Goal: Task Accomplishment & Management: Manage account settings

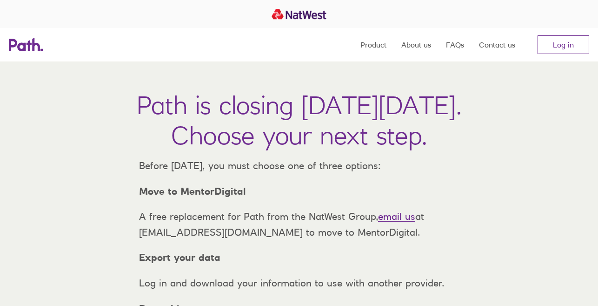
scroll to position [2, 0]
click at [563, 46] on link "Log in" at bounding box center [564, 44] width 52 height 19
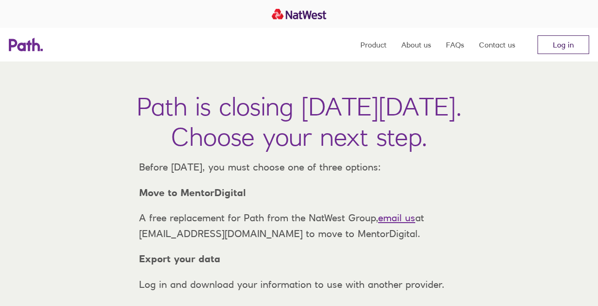
click at [566, 42] on link "Log in" at bounding box center [564, 44] width 52 height 19
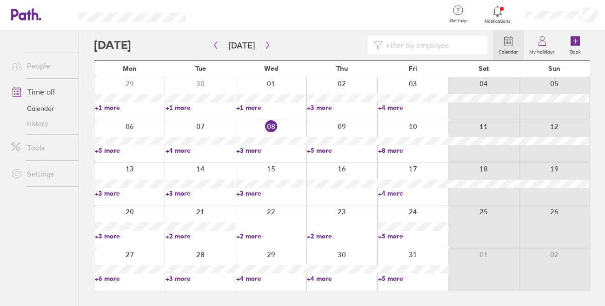
click at [396, 192] on link "+4 more" at bounding box center [413, 193] width 70 height 8
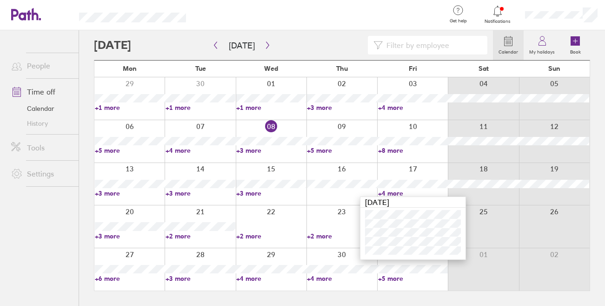
click at [495, 231] on div at bounding box center [483, 226] width 71 height 42
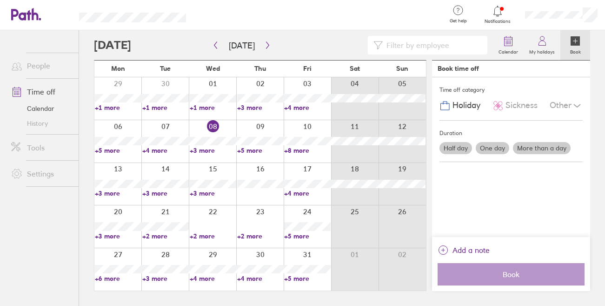
click at [251, 150] on link "+5 more" at bounding box center [260, 150] width 47 height 8
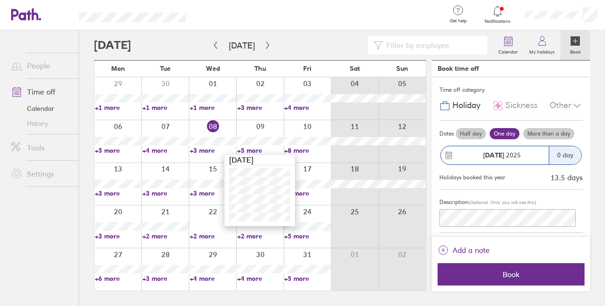
click at [320, 157] on div at bounding box center [307, 141] width 47 height 42
click at [304, 149] on link "+8 more" at bounding box center [307, 150] width 47 height 8
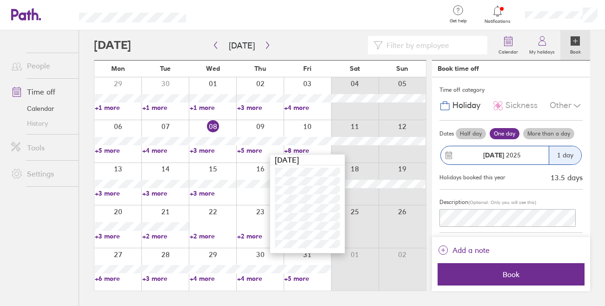
click at [259, 194] on div at bounding box center [259, 184] width 47 height 42
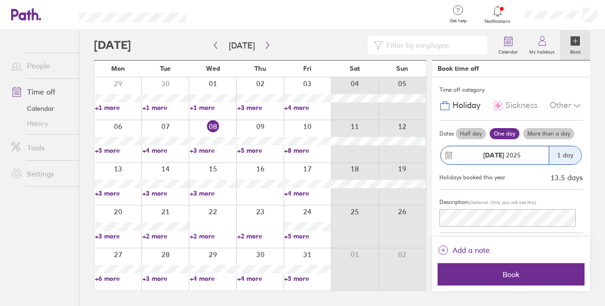
click at [109, 194] on link "+3 more" at bounding box center [118, 193] width 47 height 8
click at [159, 192] on link "+3 more" at bounding box center [165, 193] width 47 height 8
click at [208, 193] on link "+3 more" at bounding box center [213, 193] width 47 height 8
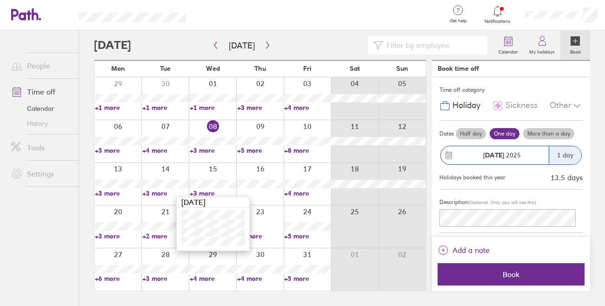
click at [261, 194] on div at bounding box center [259, 184] width 47 height 42
click at [113, 235] on link "+3 more" at bounding box center [118, 236] width 47 height 8
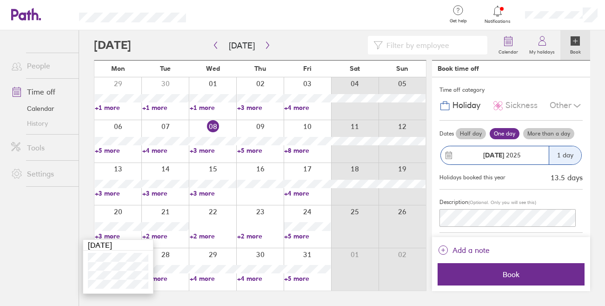
click at [164, 235] on link "+2 more" at bounding box center [165, 236] width 47 height 8
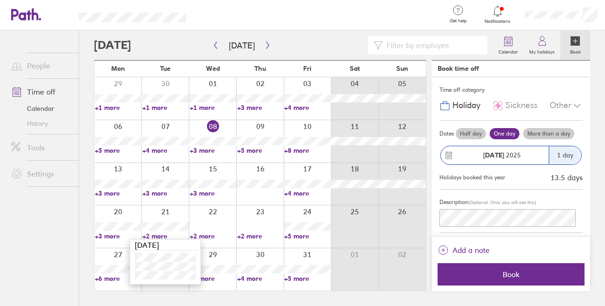
drag, startPoint x: 216, startPoint y: 223, endPoint x: 238, endPoint y: 232, distance: 23.4
click at [217, 223] on div at bounding box center [212, 226] width 47 height 42
click at [302, 238] on link "+5 more" at bounding box center [307, 236] width 47 height 8
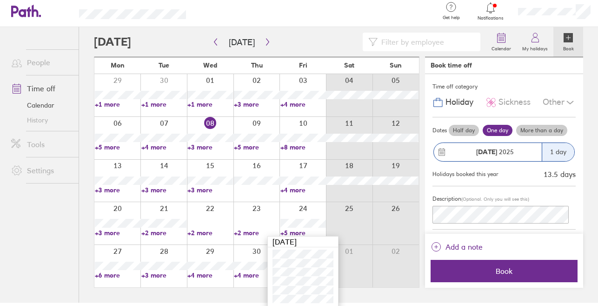
scroll to position [6, 0]
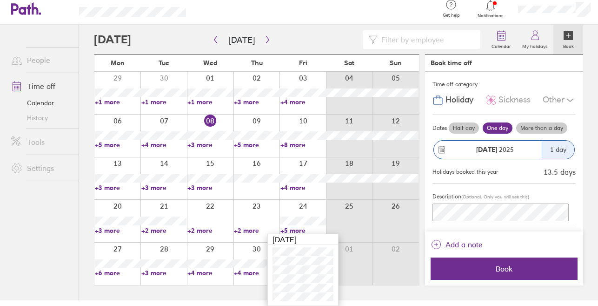
click at [166, 273] on link "+3 more" at bounding box center [164, 272] width 46 height 8
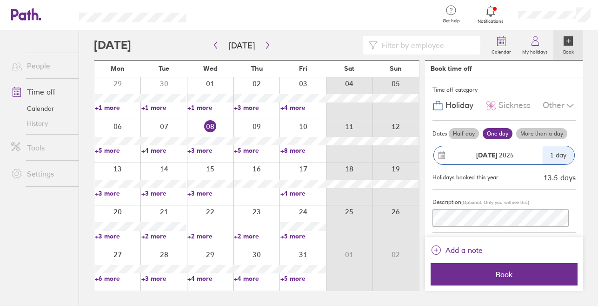
scroll to position [0, 0]
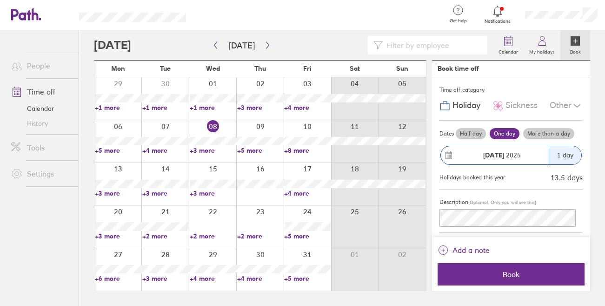
click at [162, 278] on link "+3 more" at bounding box center [165, 278] width 47 height 8
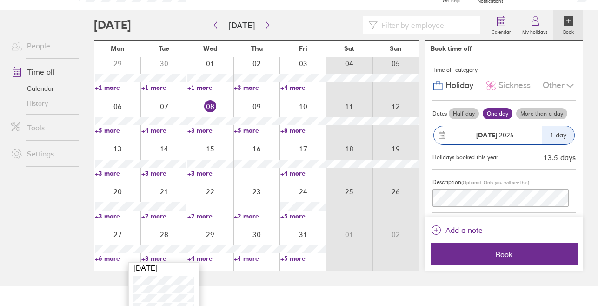
scroll to position [31, 0]
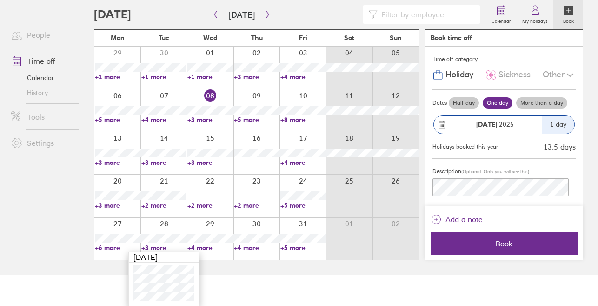
click at [292, 247] on link "+5 more" at bounding box center [303, 247] width 46 height 8
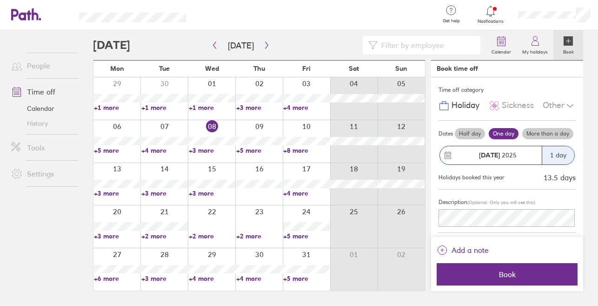
scroll to position [0, 0]
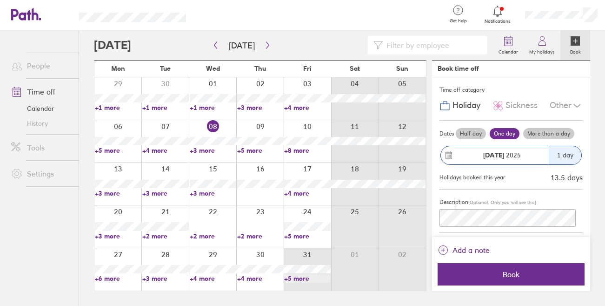
click at [293, 276] on link "+5 more" at bounding box center [307, 278] width 47 height 8
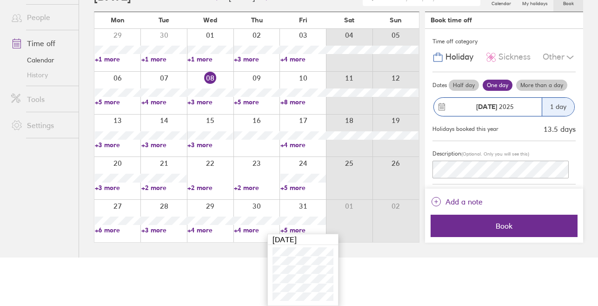
scroll to position [49, 0]
click at [238, 257] on html "Get help FAQs Contact us Notifications My profile Sign out People Time off Cale…" at bounding box center [299, 105] width 598 height 306
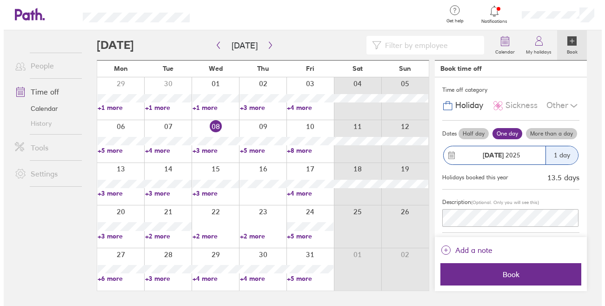
scroll to position [0, 0]
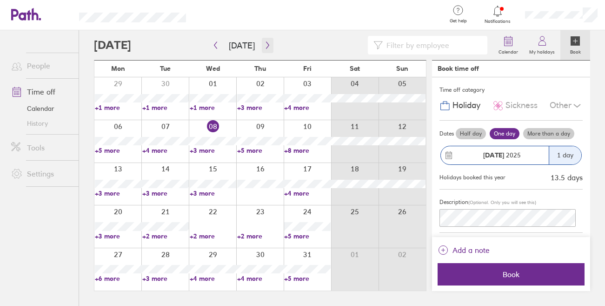
click at [264, 43] on icon "button" at bounding box center [267, 44] width 7 height 7
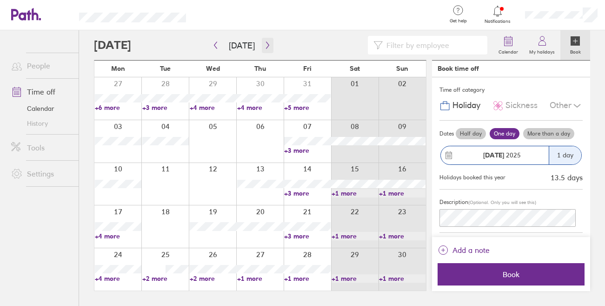
click at [267, 45] on icon "button" at bounding box center [267, 44] width 7 height 7
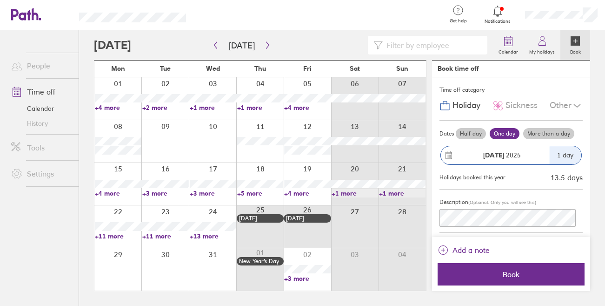
click at [115, 193] on link "+4 more" at bounding box center [118, 193] width 47 height 8
click at [175, 147] on div at bounding box center [164, 141] width 47 height 42
